Goal: Transaction & Acquisition: Subscribe to service/newsletter

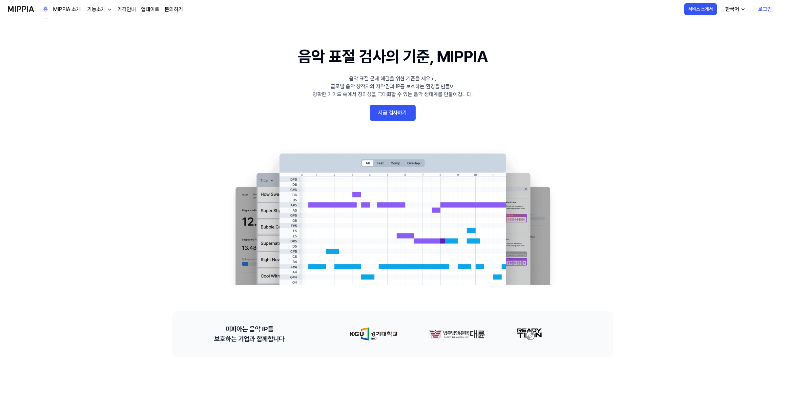
click at [97, 8] on div "기능소개" at bounding box center [96, 10] width 21 height 8
click at [135, 11] on link "가격안내" at bounding box center [126, 10] width 18 height 8
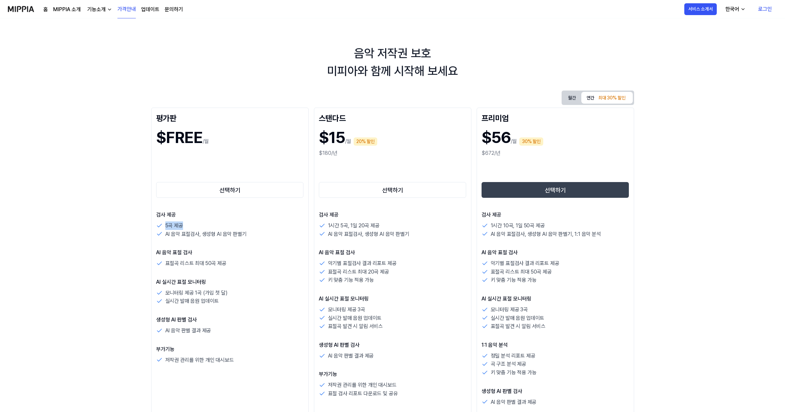
drag, startPoint x: 166, startPoint y: 226, endPoint x: 194, endPoint y: 226, distance: 27.6
click at [194, 226] on div "5곡 제공" at bounding box center [230, 226] width 148 height 9
drag, startPoint x: 165, startPoint y: 235, endPoint x: 198, endPoint y: 235, distance: 32.5
click at [198, 235] on p "AI 음악 표절검사, 생성형 AI 음악 판별기" at bounding box center [205, 234] width 81 height 9
drag, startPoint x: 203, startPoint y: 235, endPoint x: 250, endPoint y: 235, distance: 46.9
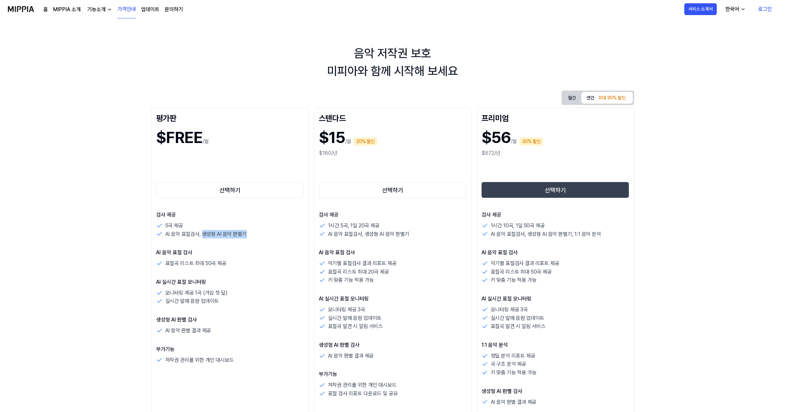
click at [250, 235] on div "AI 음악 표절검사, 생성형 AI 음악 판별기" at bounding box center [230, 234] width 148 height 9
drag, startPoint x: 155, startPoint y: 253, endPoint x: 200, endPoint y: 254, distance: 44.3
click at [200, 254] on div "평가판 $FREE /월 선택하기 검사 제공 5곡 제공 AI 음악 표절검사, 생성형 AI 음악 판별기 AI 음악 표절 검사 표절곡 리스트 최대 …" at bounding box center [230, 283] width 158 height 350
drag, startPoint x: 168, startPoint y: 264, endPoint x: 184, endPoint y: 265, distance: 16.7
click at [184, 265] on p "표절곡 리스트 최대 50곡 제공" at bounding box center [195, 263] width 61 height 9
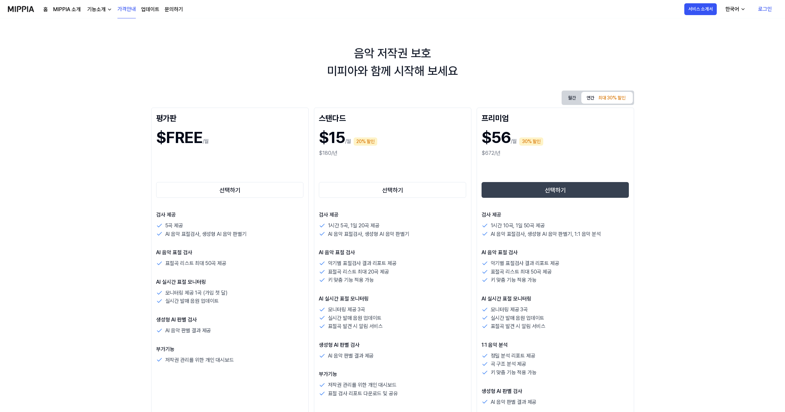
click at [192, 265] on p "표절곡 리스트 최대 50곡 제공" at bounding box center [195, 263] width 61 height 9
drag, startPoint x: 181, startPoint y: 264, endPoint x: 244, endPoint y: 264, distance: 62.7
click at [244, 264] on div "표절곡 리스트 최대 50곡 제공" at bounding box center [230, 263] width 148 height 9
drag, startPoint x: 157, startPoint y: 283, endPoint x: 222, endPoint y: 283, distance: 65.6
click at [222, 283] on div "평가판 $FREE /월 선택하기 검사 제공 5곡 제공 AI 음악 표절검사, 생성형 AI 음악 판별기 AI 음악 표절 검사 표절곡 리스트 최대 …" at bounding box center [230, 283] width 158 height 350
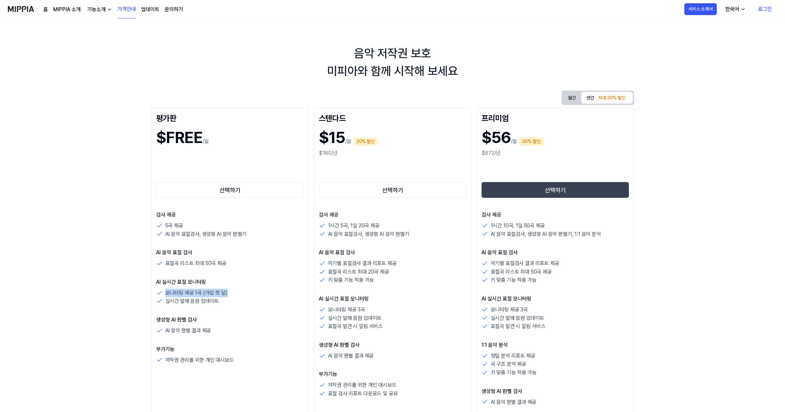
drag, startPoint x: 165, startPoint y: 295, endPoint x: 236, endPoint y: 295, distance: 70.6
click at [236, 295] on div "모니터링 제공 1곡 (가입 첫 달)" at bounding box center [230, 293] width 148 height 9
drag, startPoint x: 167, startPoint y: 303, endPoint x: 238, endPoint y: 304, distance: 70.9
click at [238, 304] on div "실시간 발매 음원 업데이트" at bounding box center [230, 301] width 148 height 9
click at [237, 305] on div "실시간 발매 음원 업데이트" at bounding box center [230, 301] width 148 height 9
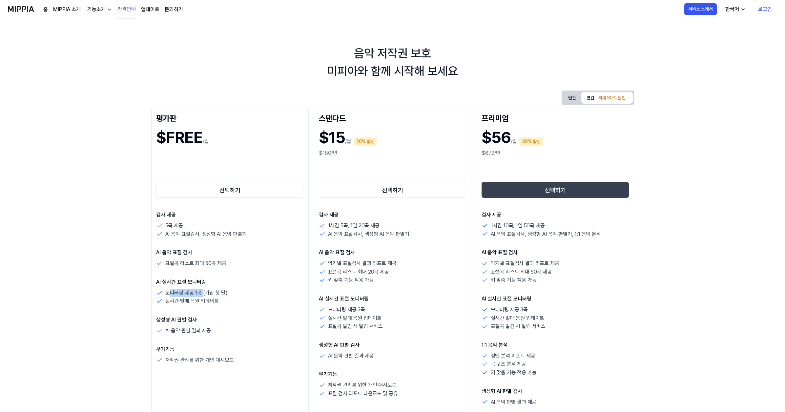
drag, startPoint x: 169, startPoint y: 293, endPoint x: 202, endPoint y: 294, distance: 33.8
click at [202, 294] on p "모니터링 제공 1곡 (가입 첫 달)" at bounding box center [196, 293] width 62 height 9
drag, startPoint x: 167, startPoint y: 305, endPoint x: 220, endPoint y: 303, distance: 52.9
click at [220, 303] on div "실시간 발매 음원 업데이트" at bounding box center [230, 301] width 148 height 9
drag, startPoint x: 153, startPoint y: 321, endPoint x: 222, endPoint y: 320, distance: 68.9
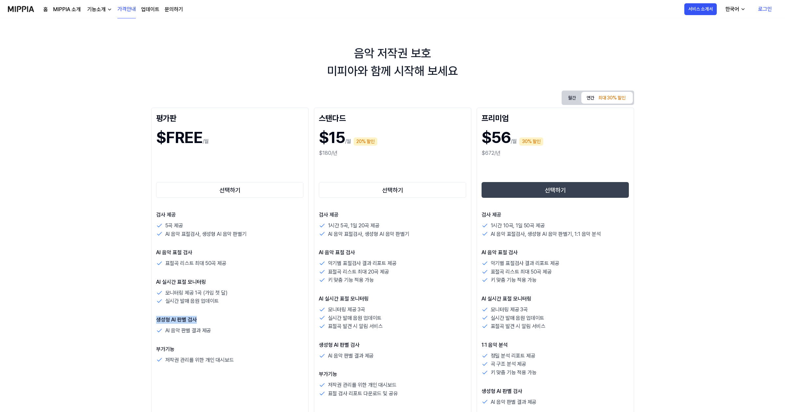
click at [222, 320] on div "평가판 $FREE /월 선택하기 검사 제공 5곡 제공 AI 음악 표절검사, 생성형 AI 음악 판별기 AI 음악 표절 검사 표절곡 리스트 최대 …" at bounding box center [230, 283] width 158 height 350
drag, startPoint x: 162, startPoint y: 333, endPoint x: 241, endPoint y: 333, distance: 78.4
click at [241, 333] on div "AI 음악 판별 결과 제공" at bounding box center [230, 331] width 148 height 9
drag, startPoint x: 156, startPoint y: 350, endPoint x: 185, endPoint y: 350, distance: 28.6
click at [185, 350] on p "부가기능" at bounding box center [230, 350] width 148 height 8
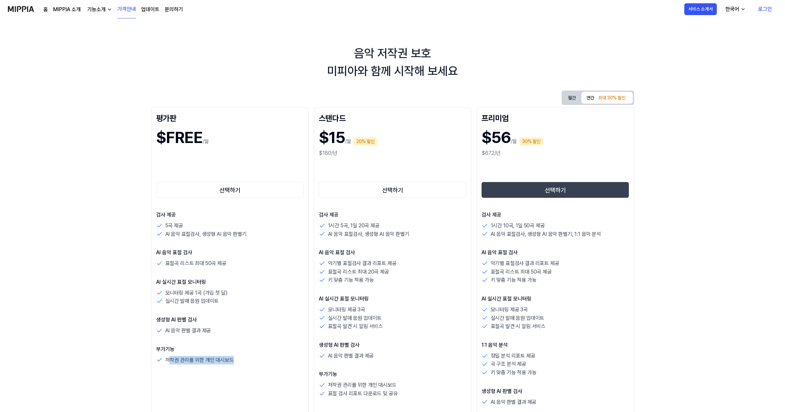
drag, startPoint x: 168, startPoint y: 362, endPoint x: 244, endPoint y: 362, distance: 76.5
click at [244, 362] on div "저작권 관리를 위한 개인 대시보드" at bounding box center [230, 360] width 148 height 9
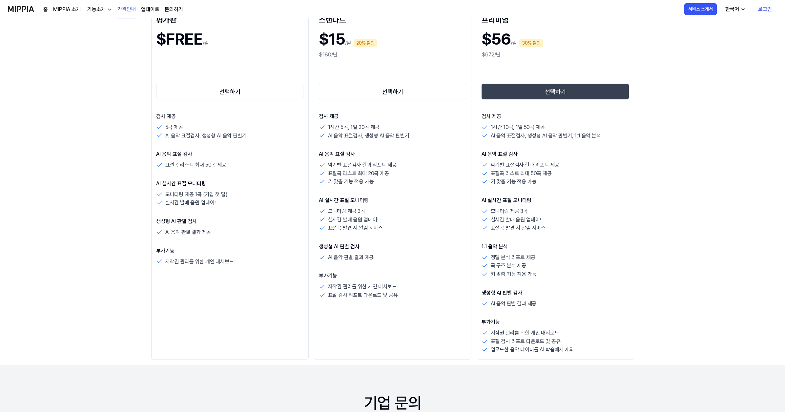
scroll to position [66, 0]
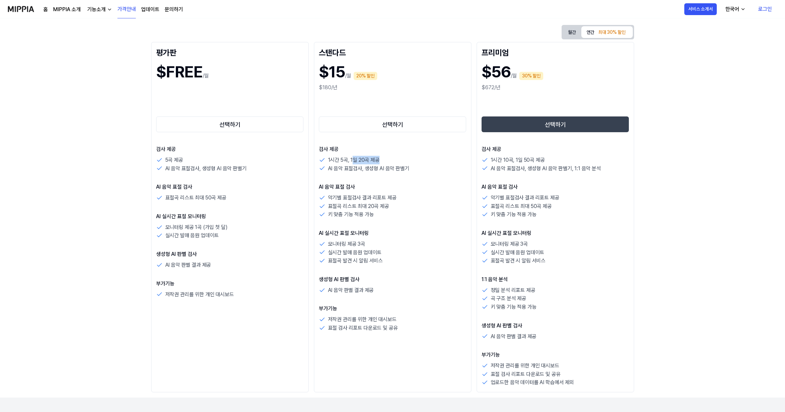
drag, startPoint x: 352, startPoint y: 161, endPoint x: 389, endPoint y: 159, distance: 36.8
click at [389, 159] on div "1시간 5곡, 1일 20곡 제공" at bounding box center [393, 160] width 148 height 9
click at [385, 171] on p "AI 음악 표절검사, 생성형 AI 음악 판별기" at bounding box center [368, 168] width 81 height 9
drag, startPoint x: 350, startPoint y: 161, endPoint x: 404, endPoint y: 157, distance: 54.0
click at [404, 157] on div "1시간 5곡, 1일 20곡 제공" at bounding box center [393, 160] width 148 height 9
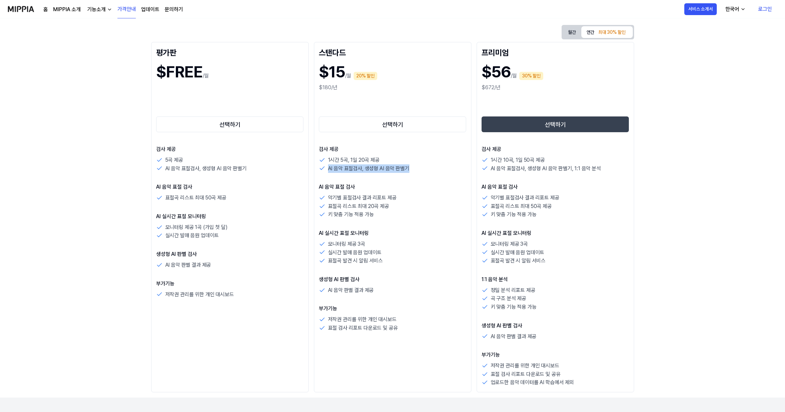
drag, startPoint x: 328, startPoint y: 169, endPoint x: 408, endPoint y: 165, distance: 79.5
click at [408, 165] on p "AI 음악 표절검사, 생성형 AI 음악 판별기" at bounding box center [368, 168] width 81 height 9
drag, startPoint x: 490, startPoint y: 160, endPoint x: 562, endPoint y: 160, distance: 71.5
click at [562, 160] on div "1시간 10곡, 1일 50곡 제공" at bounding box center [556, 160] width 148 height 9
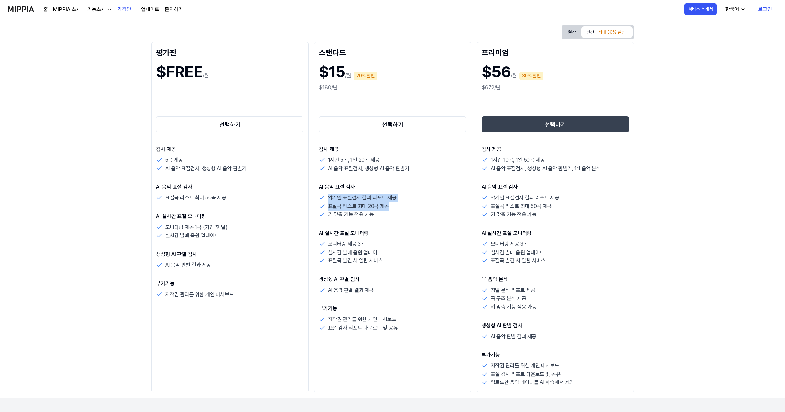
drag, startPoint x: 329, startPoint y: 199, endPoint x: 405, endPoint y: 207, distance: 75.9
click at [405, 207] on div "악기별 표절검사 결과 리포트 제공 표절곡 리스트 최대 20곡 제공 키 맞춤 기능 적용 가능" at bounding box center [393, 206] width 148 height 25
click at [405, 207] on div "표절곡 리스트 최대 20곡 제공" at bounding box center [393, 206] width 148 height 9
drag, startPoint x: 328, startPoint y: 206, endPoint x: 418, endPoint y: 206, distance: 90.2
click at [418, 206] on div "표절곡 리스트 최대 20곡 제공" at bounding box center [393, 206] width 148 height 9
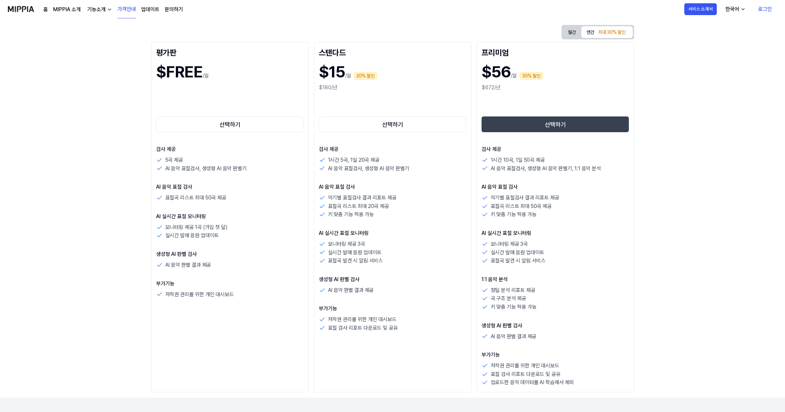
click at [348, 217] on p "키 맞춤 기능 적용 가능" at bounding box center [351, 214] width 46 height 9
drag, startPoint x: 346, startPoint y: 218, endPoint x: 376, endPoint y: 218, distance: 30.2
click at [376, 218] on div "키 맞춤 기능 적용 가능" at bounding box center [393, 214] width 148 height 9
drag, startPoint x: 345, startPoint y: 206, endPoint x: 397, endPoint y: 210, distance: 52.9
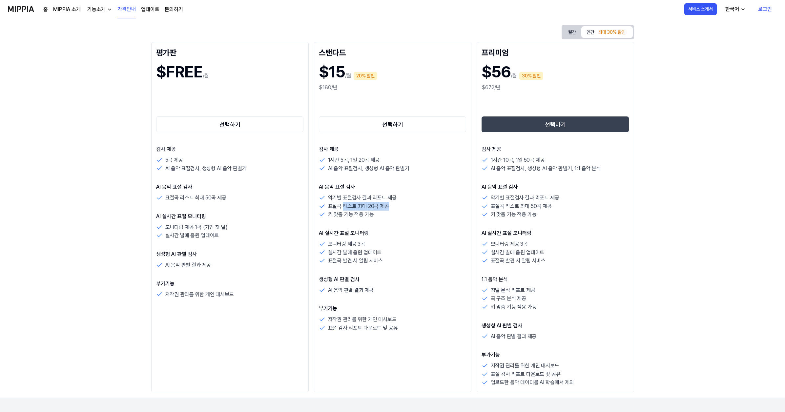
click at [397, 210] on div "표절곡 리스트 최대 20곡 제공" at bounding box center [393, 206] width 148 height 9
drag, startPoint x: 330, startPoint y: 246, endPoint x: 382, endPoint y: 246, distance: 51.5
click at [382, 246] on div "모니터링 제공 3곡" at bounding box center [393, 244] width 148 height 9
click at [379, 252] on p "실시간 발매 음원 업데이트" at bounding box center [355, 252] width 54 height 9
drag, startPoint x: 345, startPoint y: 252, endPoint x: 386, endPoint y: 254, distance: 41.4
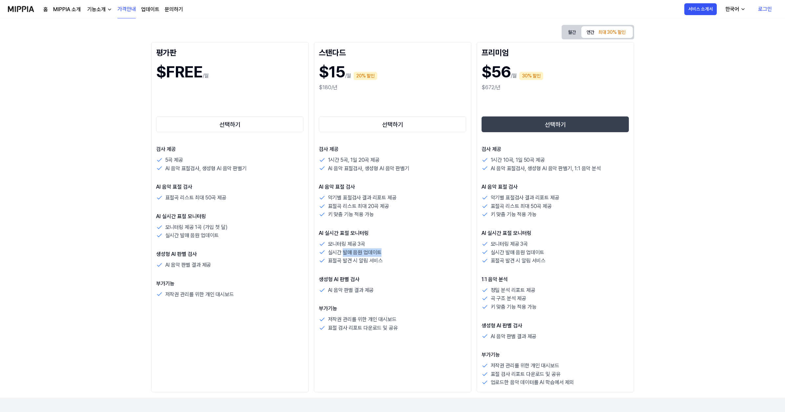
click at [386, 254] on div "실시간 발매 음원 업데이트" at bounding box center [393, 252] width 148 height 9
drag, startPoint x: 334, startPoint y: 263, endPoint x: 392, endPoint y: 263, distance: 57.4
click at [392, 263] on div "표절곡 발견 시 알림 서비스" at bounding box center [393, 261] width 148 height 9
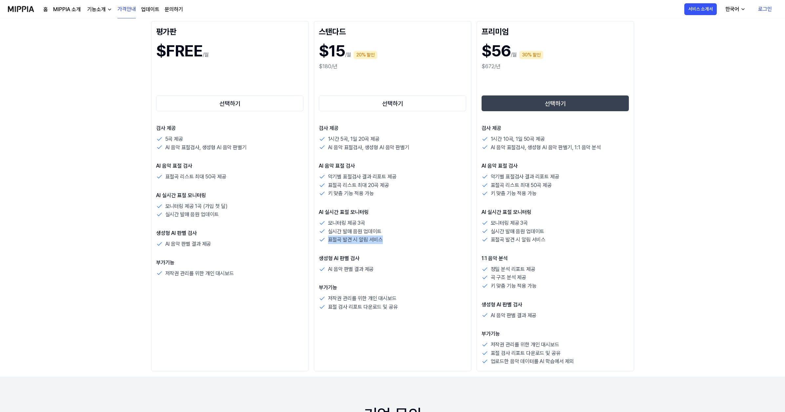
scroll to position [98, 0]
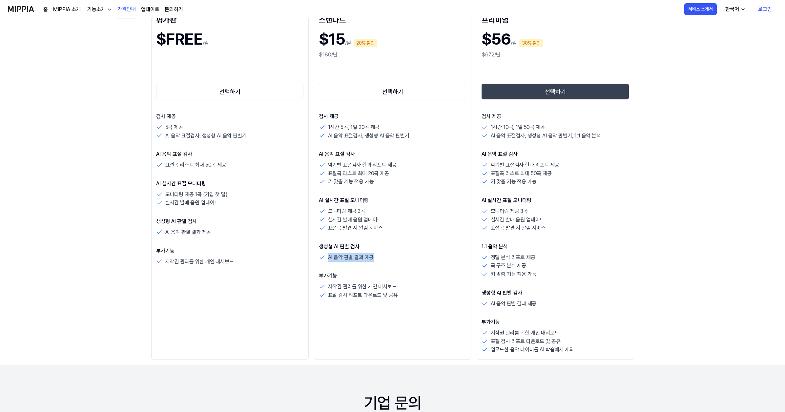
drag, startPoint x: 328, startPoint y: 258, endPoint x: 390, endPoint y: 259, distance: 62.4
click at [390, 259] on div "AI 음악 판별 결과 제공" at bounding box center [393, 257] width 148 height 9
drag, startPoint x: 329, startPoint y: 289, endPoint x: 412, endPoint y: 288, distance: 83.7
click at [412, 288] on div "저작권 관리를 위한 개인 대시보드" at bounding box center [393, 287] width 148 height 9
drag, startPoint x: 413, startPoint y: 296, endPoint x: 329, endPoint y: 296, distance: 83.4
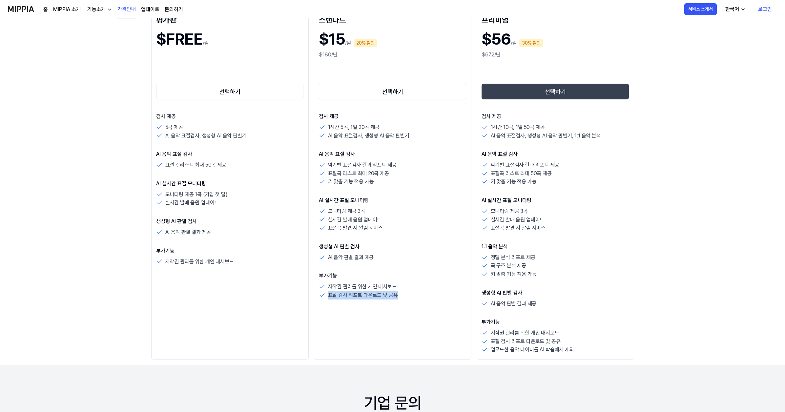
click at [329, 296] on div "표절 검사 리포트 다운로드 및 공유" at bounding box center [393, 295] width 148 height 9
click at [378, 318] on div "스탠다드 $15 /월 20% 할인 $180/년 선택하기 검사 제공 1시간 5곡, 1일 20곡 제공 AI 음악 표절검사, 생성형 AI 음악 판별…" at bounding box center [393, 184] width 158 height 350
drag, startPoint x: 491, startPoint y: 258, endPoint x: 545, endPoint y: 278, distance: 58.0
click at [545, 278] on div "정밀 분석 리포트 제공 곡 구조 분석 제공 키 맞춤 기능 적용 가능" at bounding box center [556, 265] width 148 height 25
click at [545, 278] on div "키 맞춤 기능 적용 가능" at bounding box center [556, 274] width 148 height 9
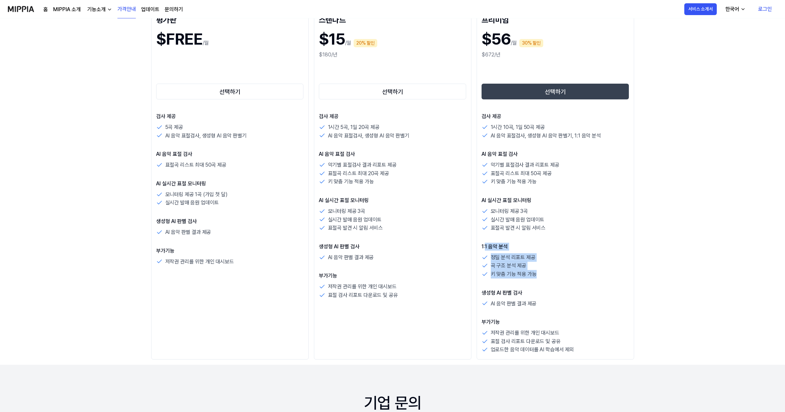
drag, startPoint x: 541, startPoint y: 271, endPoint x: 485, endPoint y: 249, distance: 60.5
click at [485, 249] on div "1:1 음악 분석 정밀 분석 리포트 제공 곡 구조 분석 제공 키 맞춤 기능 적용 가능" at bounding box center [556, 261] width 148 height 36
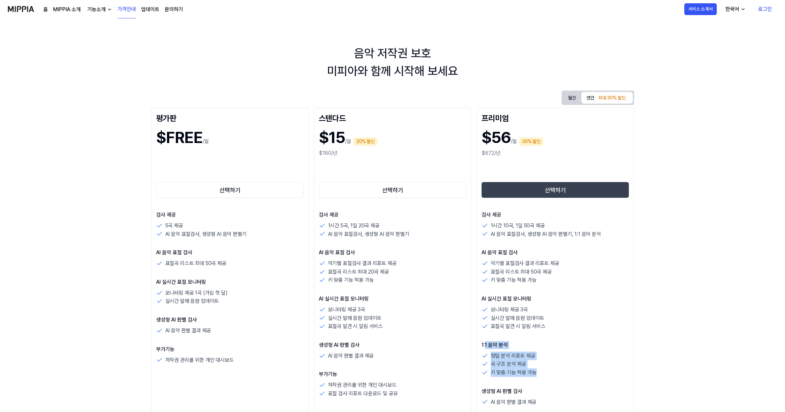
click at [101, 13] on div "기능소개" at bounding box center [96, 10] width 21 height 8
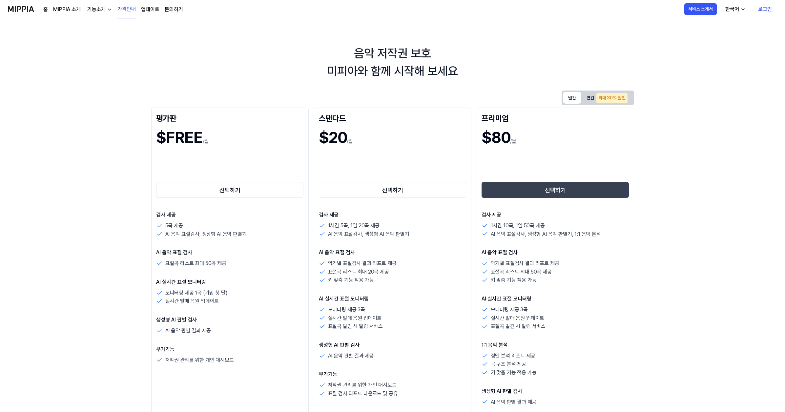
click at [567, 95] on button "월간" at bounding box center [572, 98] width 18 height 12
